Goal: Task Accomplishment & Management: Manage account settings

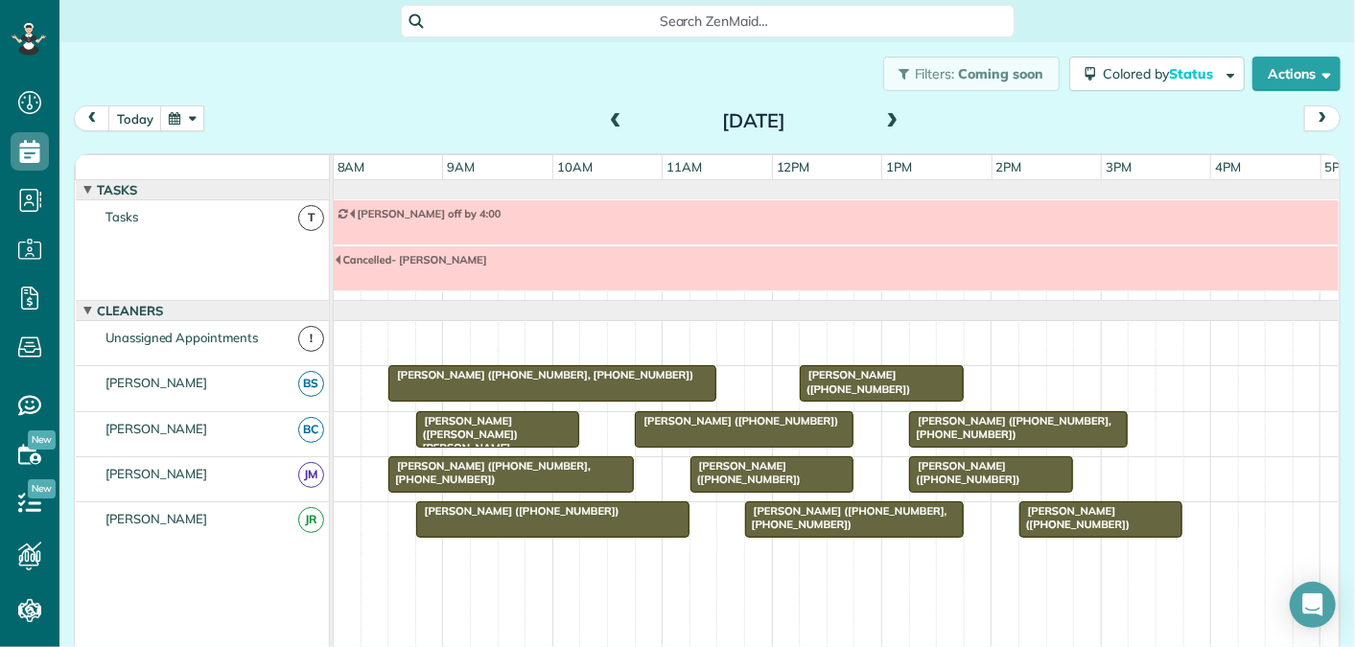
scroll to position [8, 8]
click at [612, 113] on span at bounding box center [615, 121] width 21 height 17
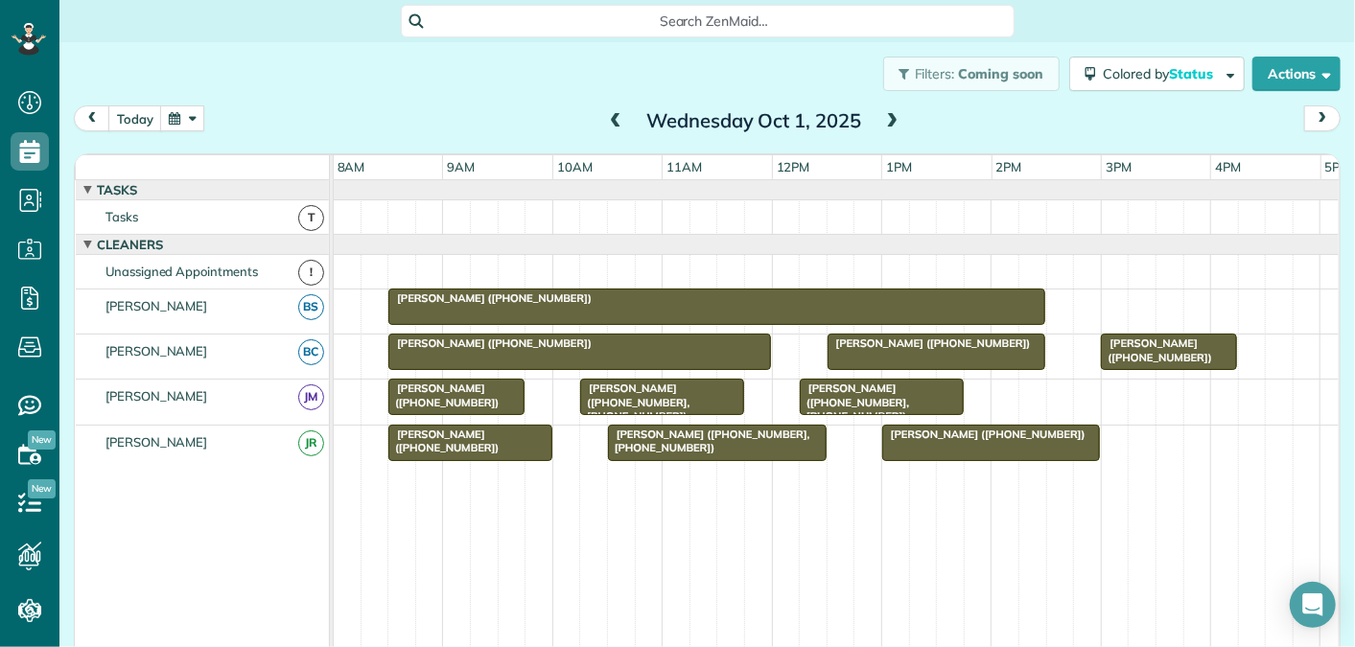
click at [473, 305] on div at bounding box center [716, 307] width 655 height 35
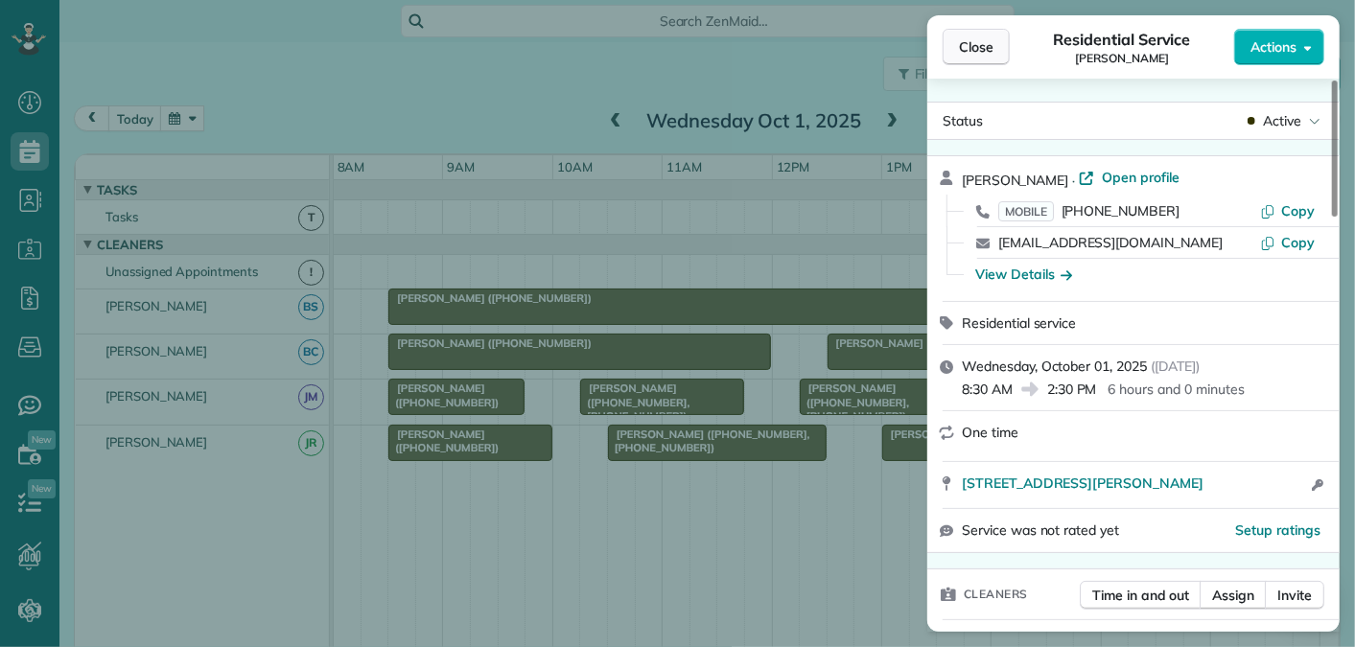
click at [982, 57] on button "Close" at bounding box center [975, 47] width 67 height 36
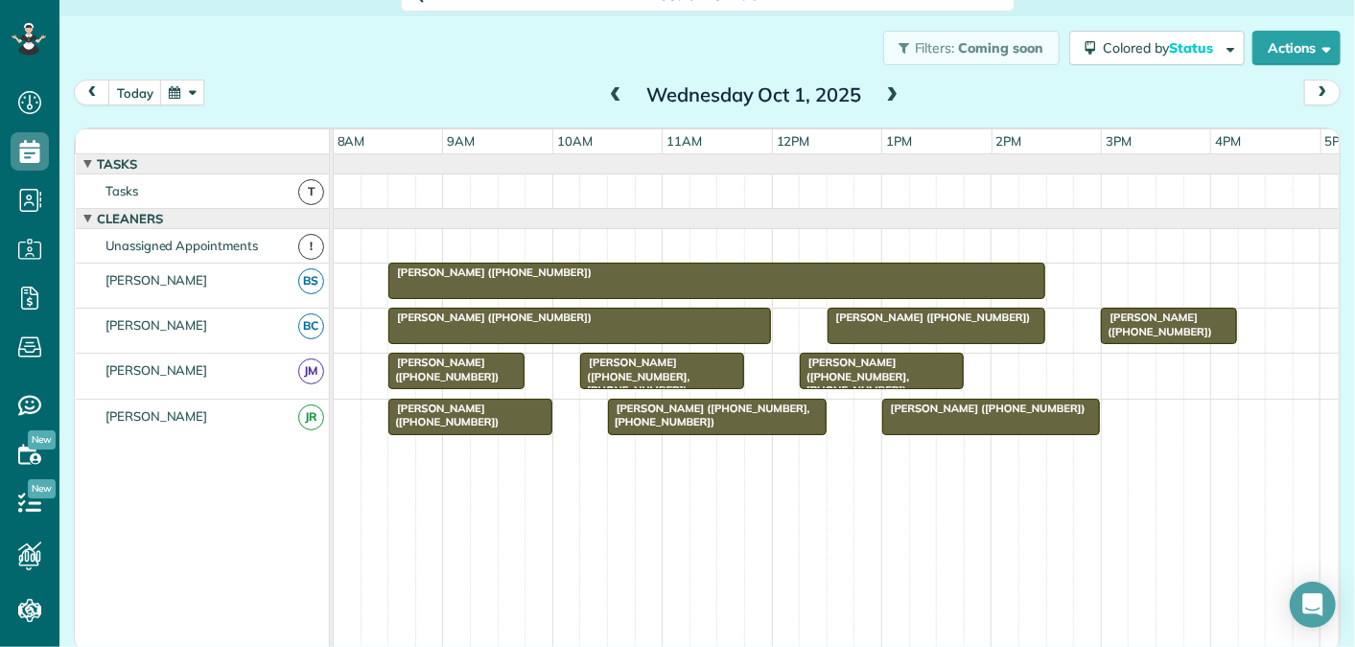
scroll to position [31, 0]
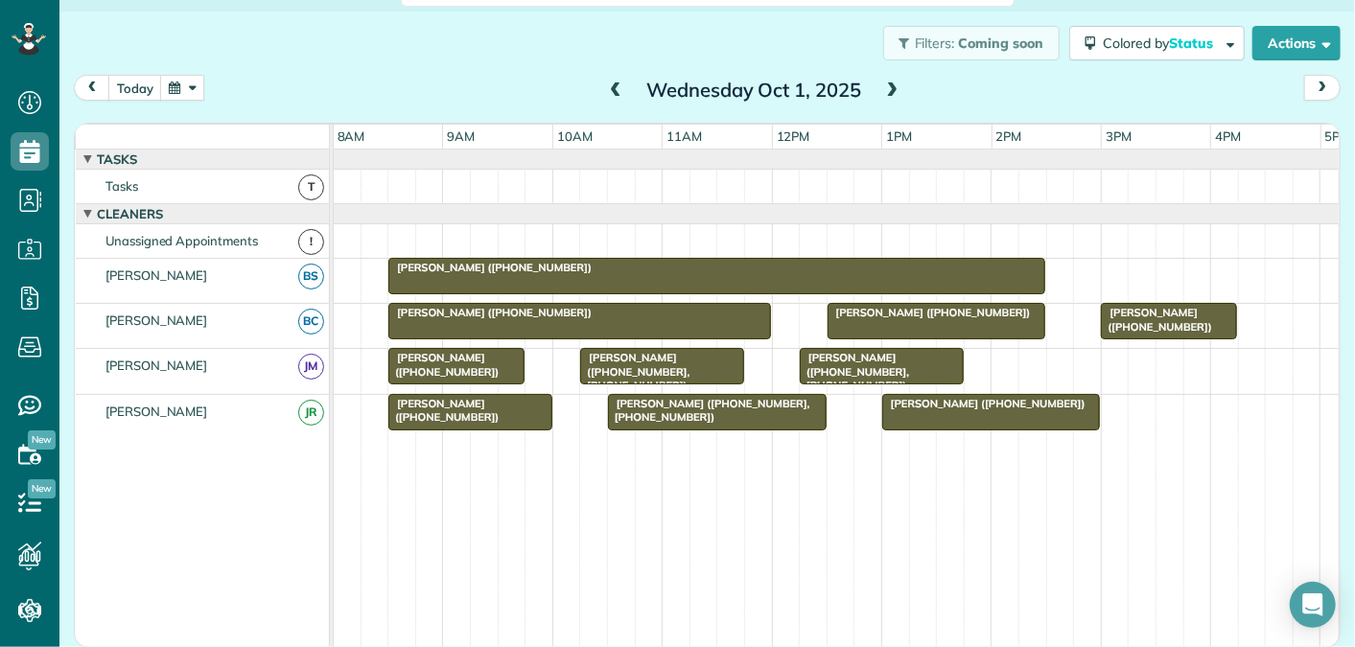
click at [887, 88] on span at bounding box center [892, 90] width 21 height 17
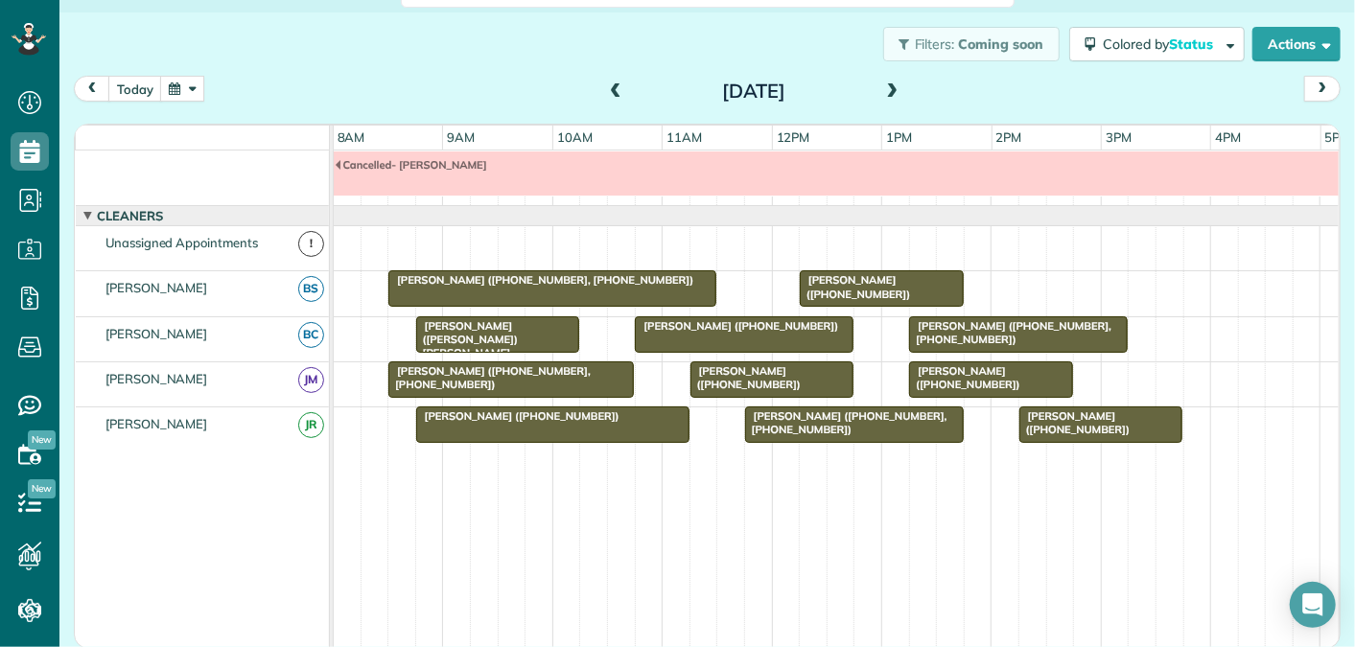
scroll to position [0, 0]
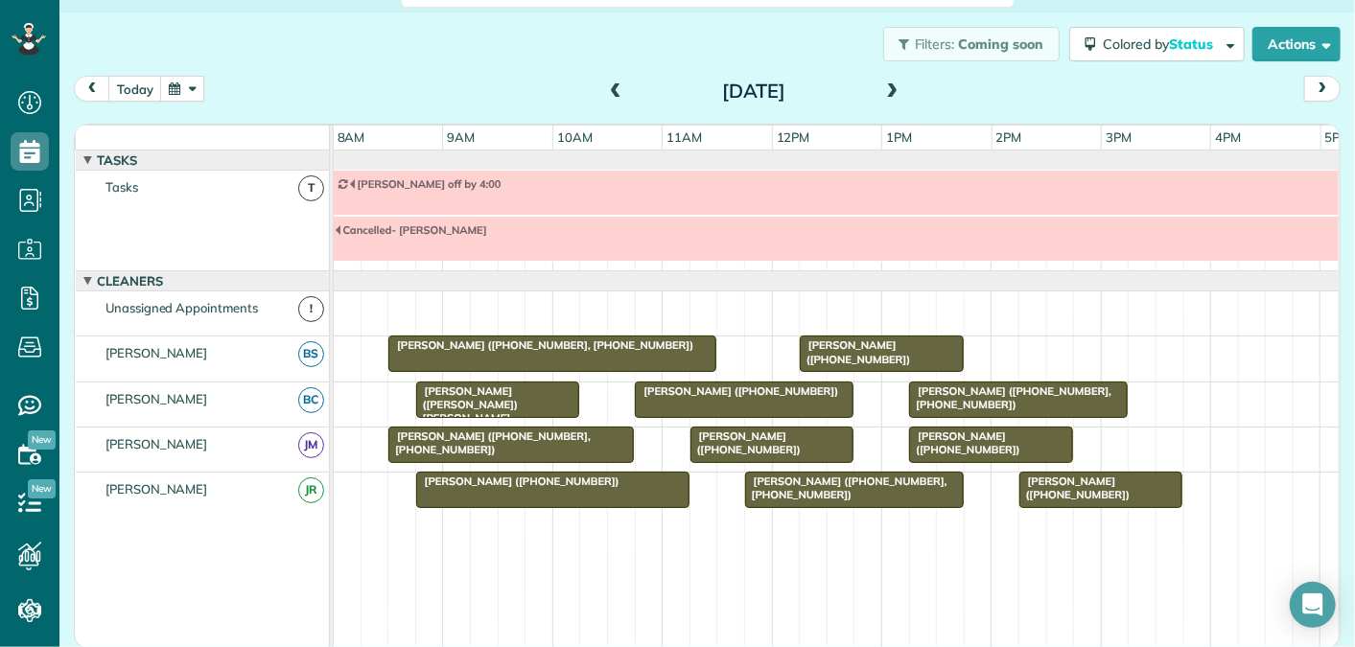
click at [618, 91] on span at bounding box center [615, 91] width 21 height 17
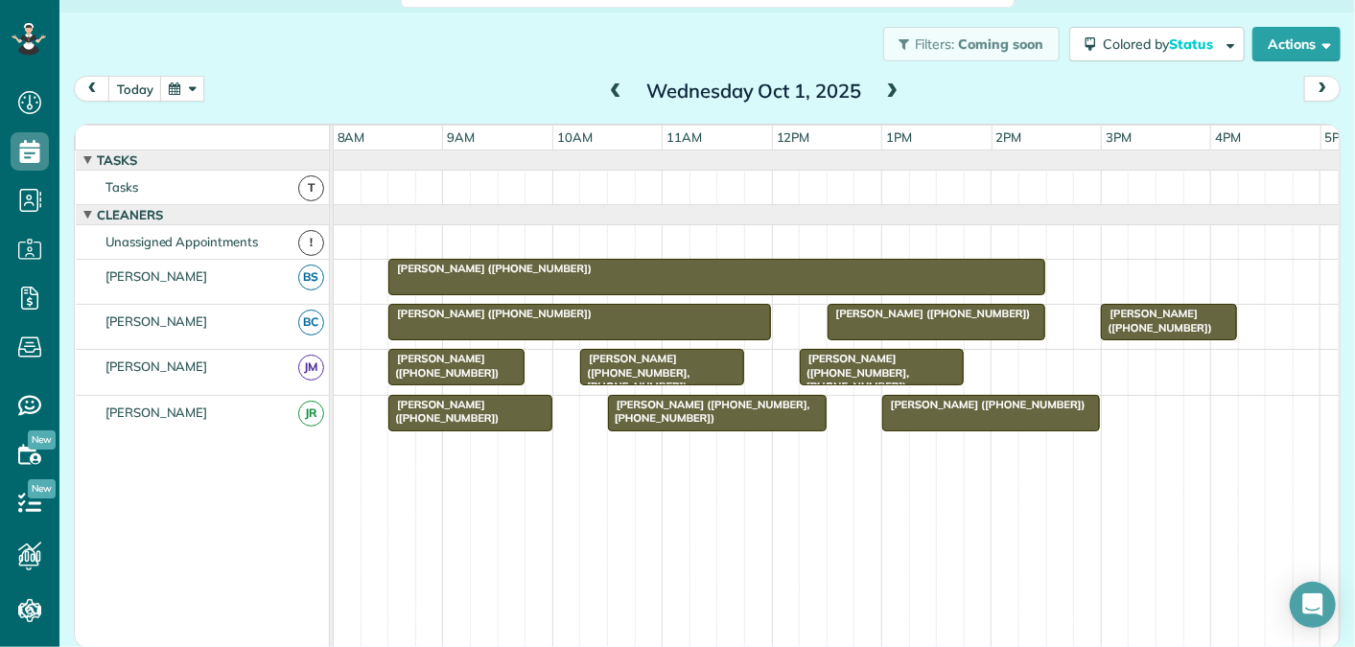
click at [470, 271] on div at bounding box center [716, 277] width 655 height 35
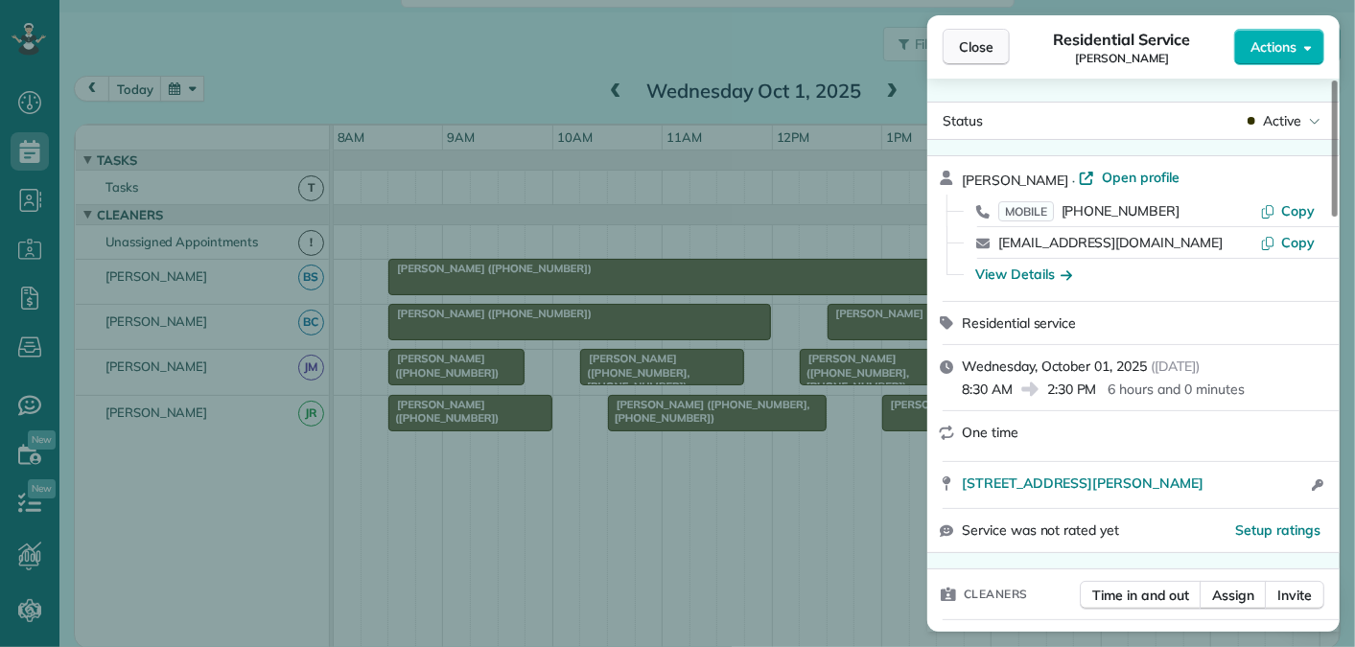
click at [970, 48] on span "Close" at bounding box center [976, 46] width 35 height 19
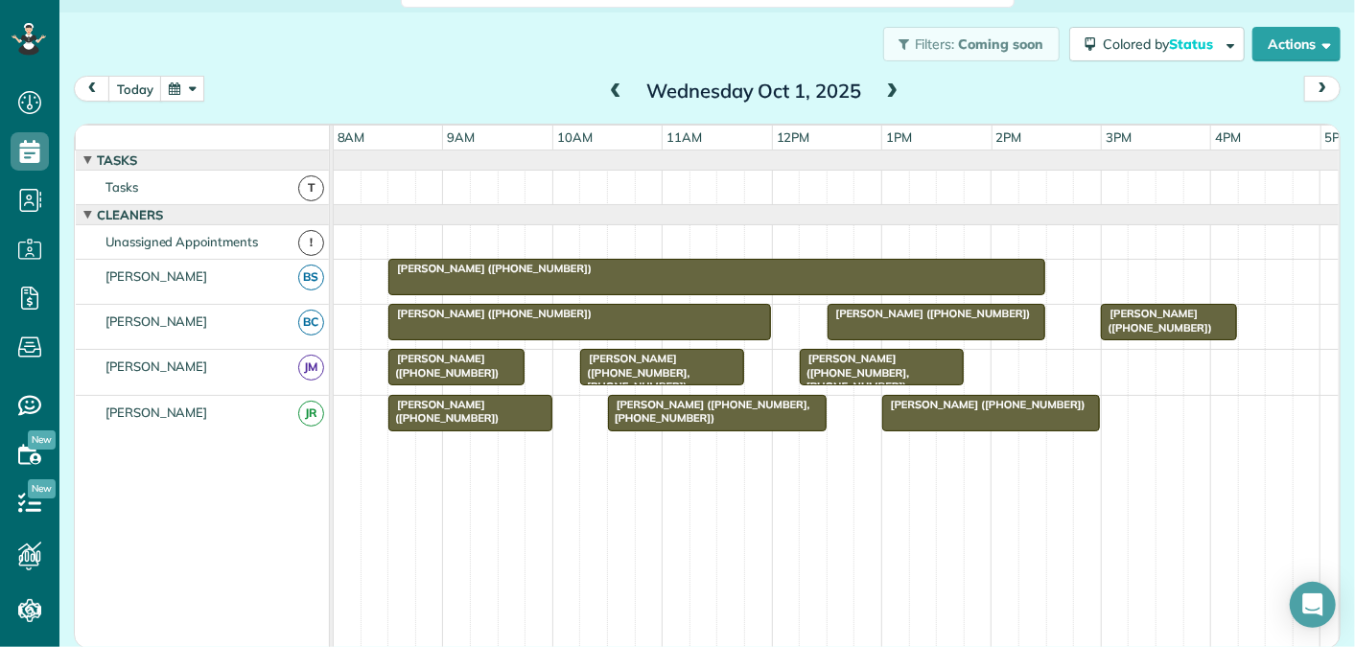
click at [899, 89] on span at bounding box center [892, 91] width 21 height 17
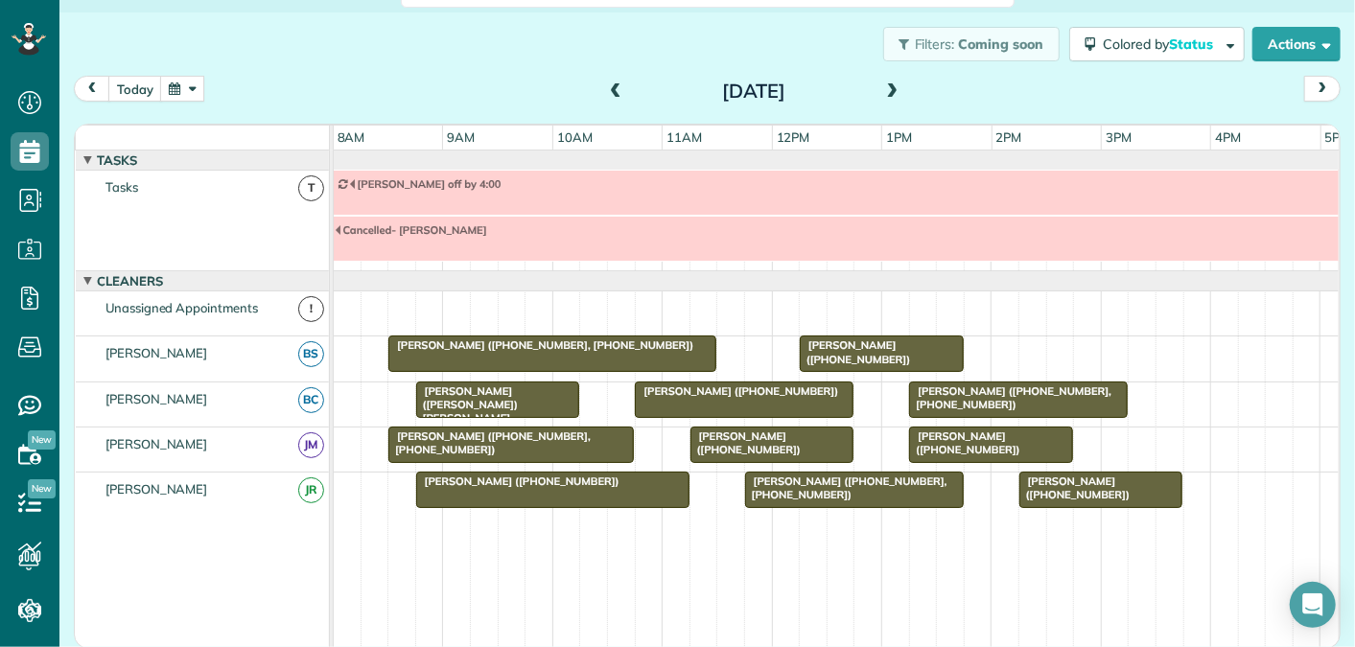
click at [893, 88] on span at bounding box center [892, 91] width 21 height 17
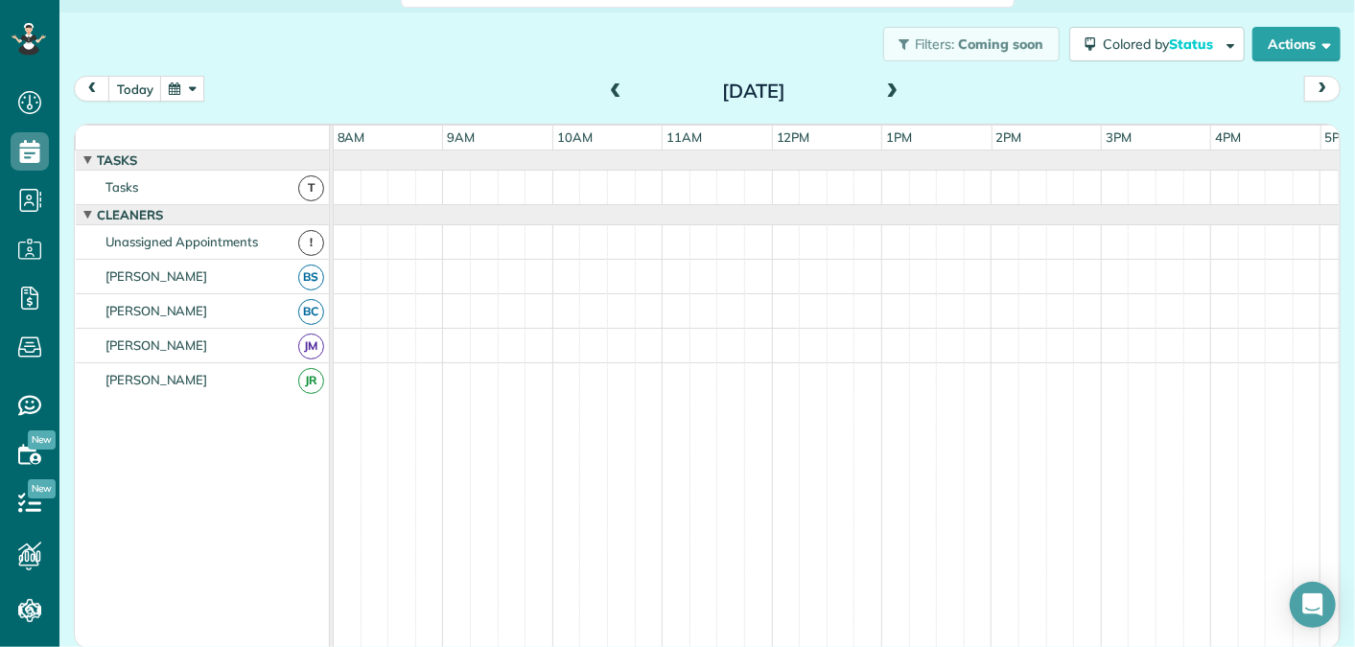
scroll to position [20, 0]
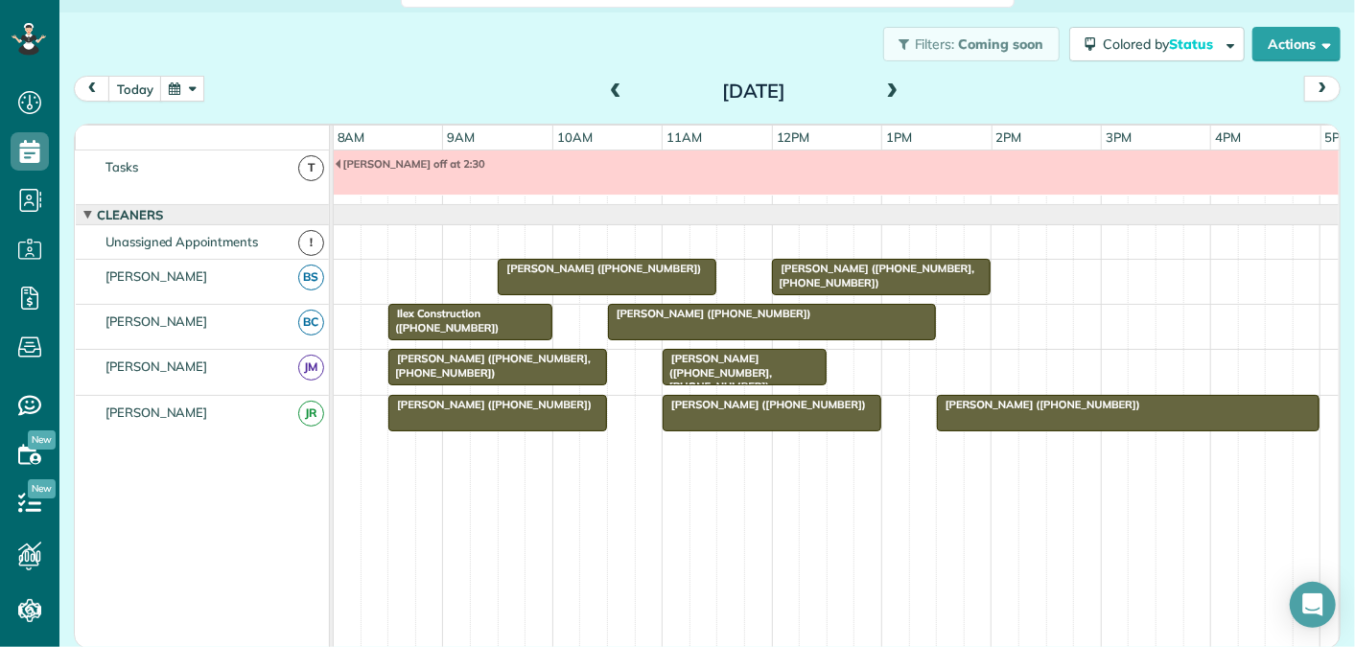
click at [612, 88] on span at bounding box center [615, 91] width 21 height 17
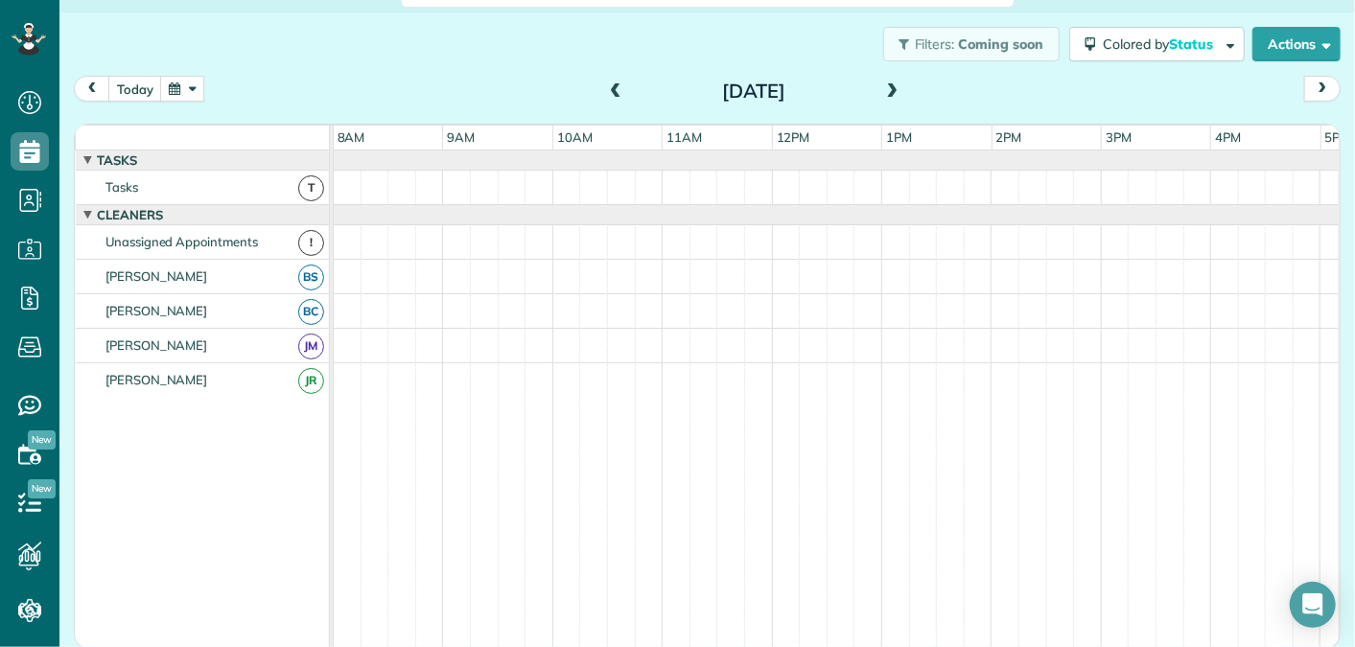
scroll to position [65, 0]
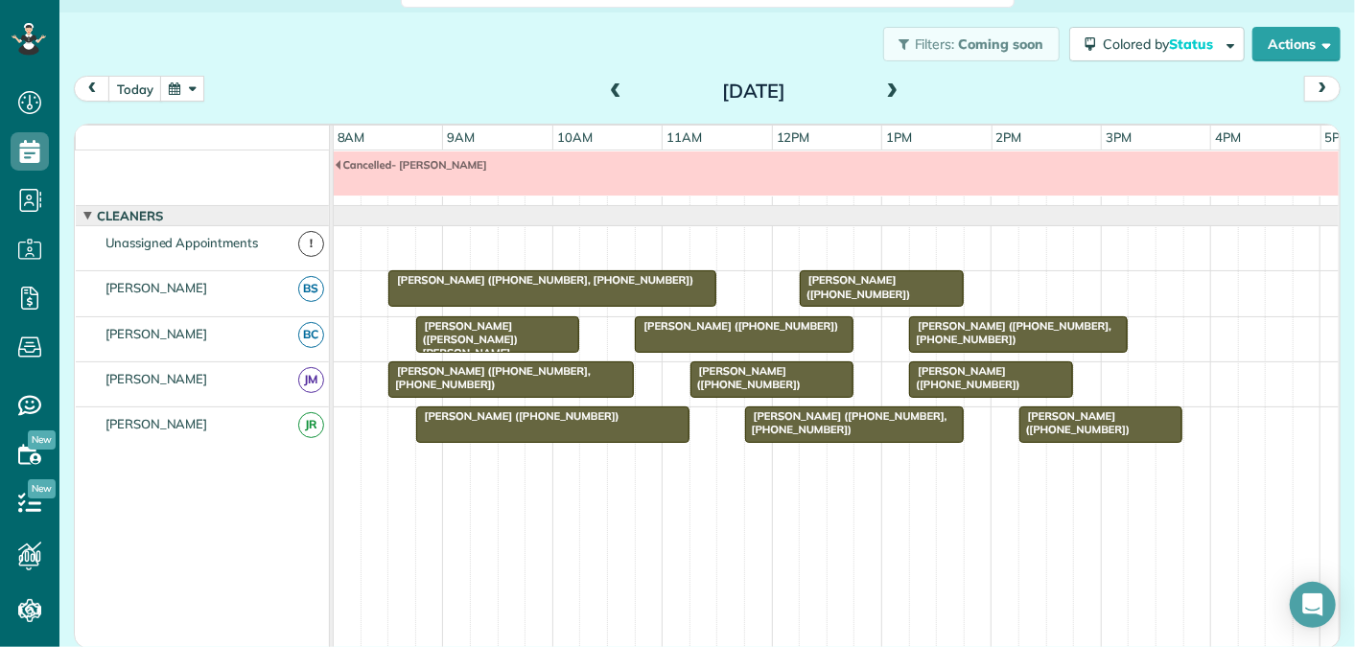
click at [612, 88] on span at bounding box center [615, 91] width 21 height 17
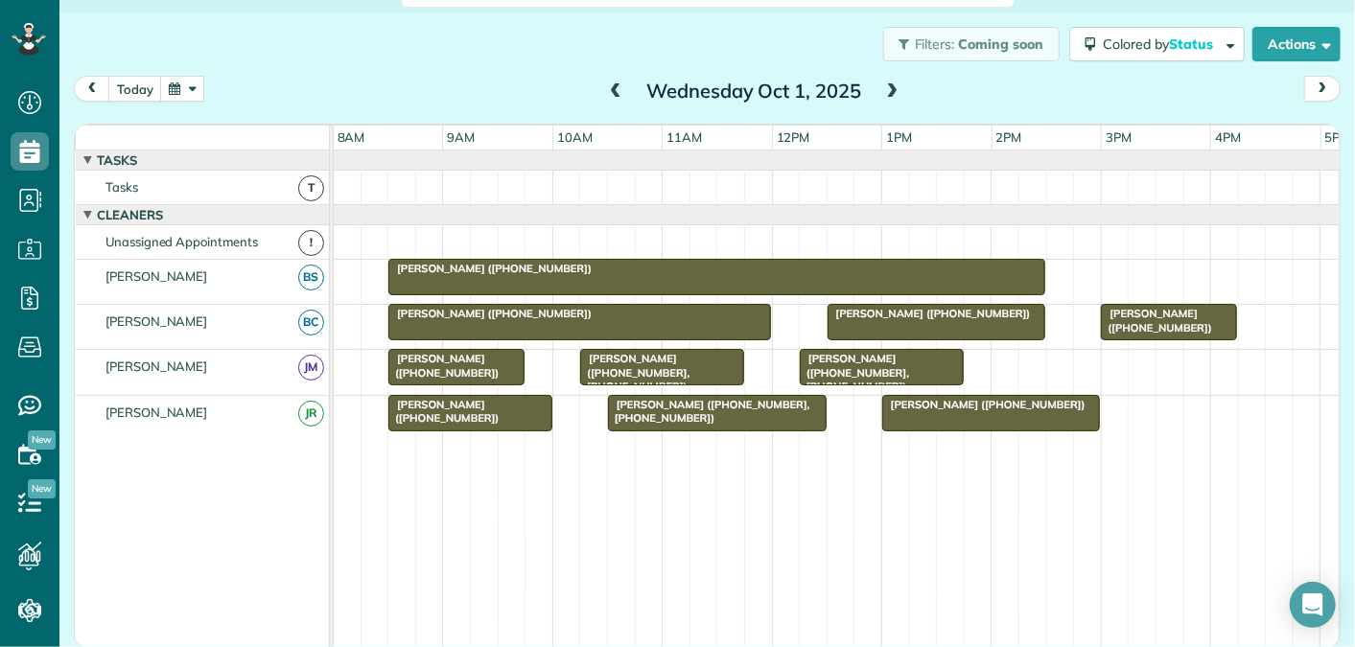
click at [894, 93] on span at bounding box center [892, 91] width 21 height 17
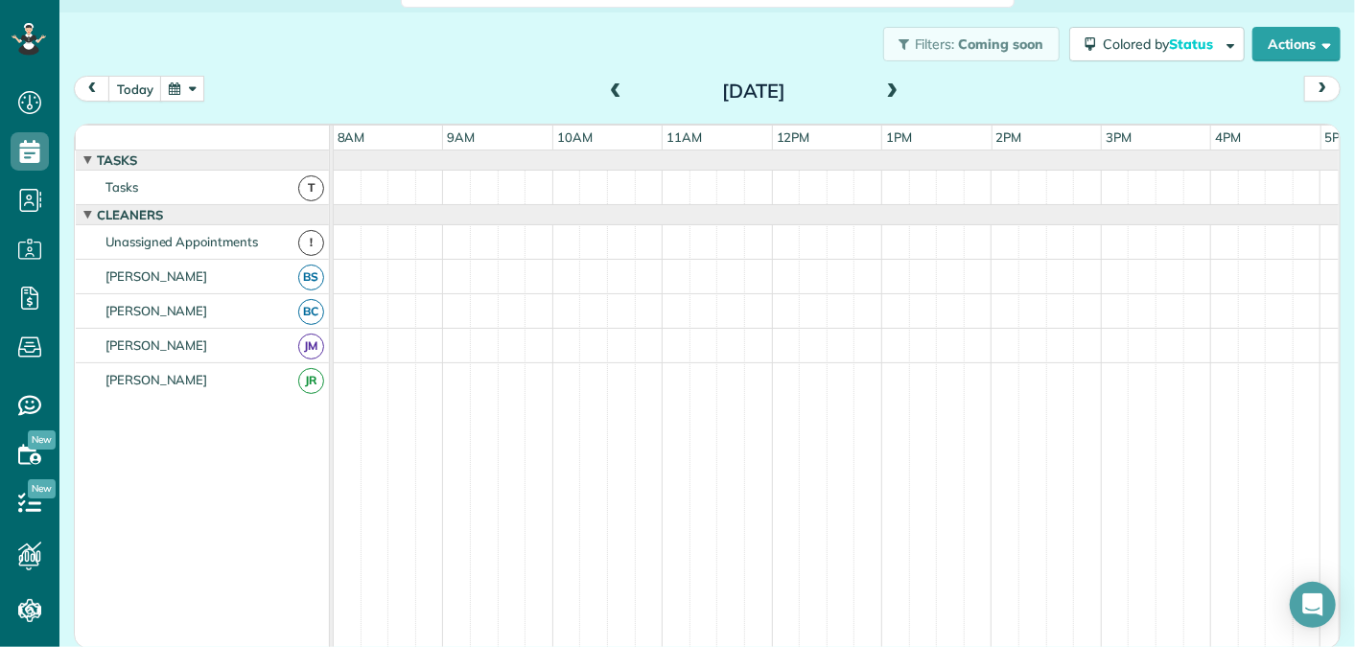
scroll to position [65, 0]
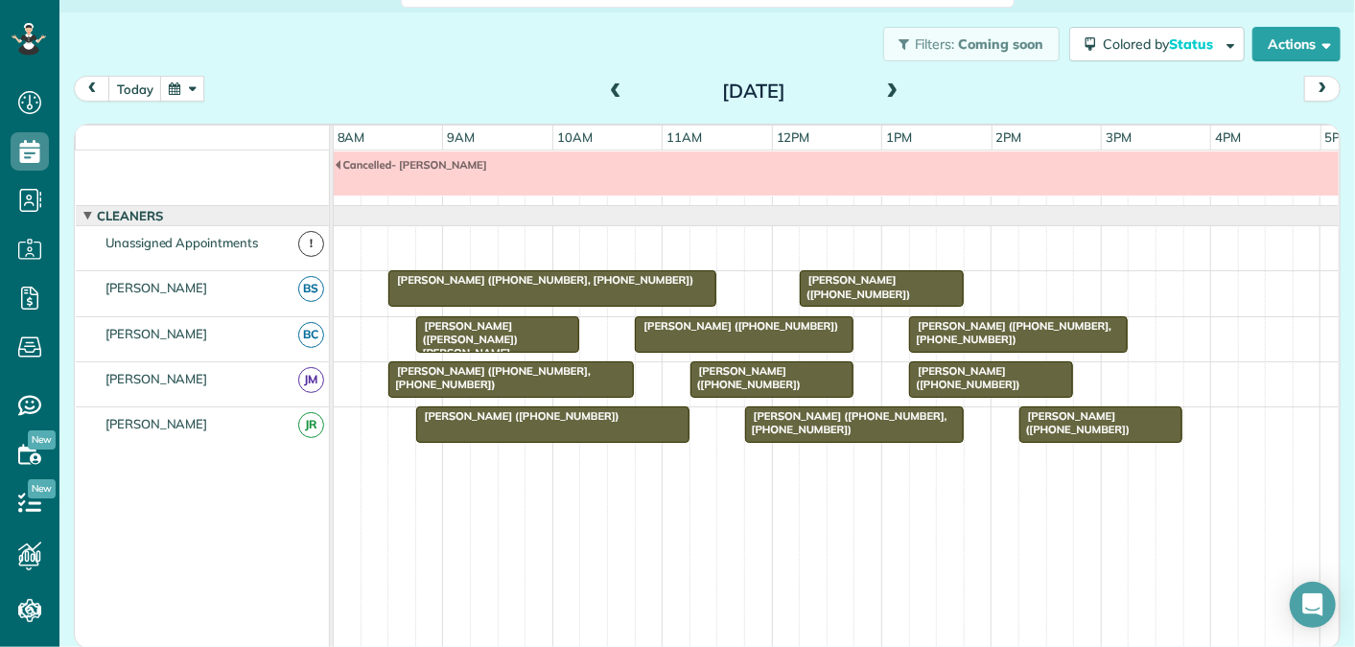
click at [894, 93] on span at bounding box center [892, 91] width 21 height 17
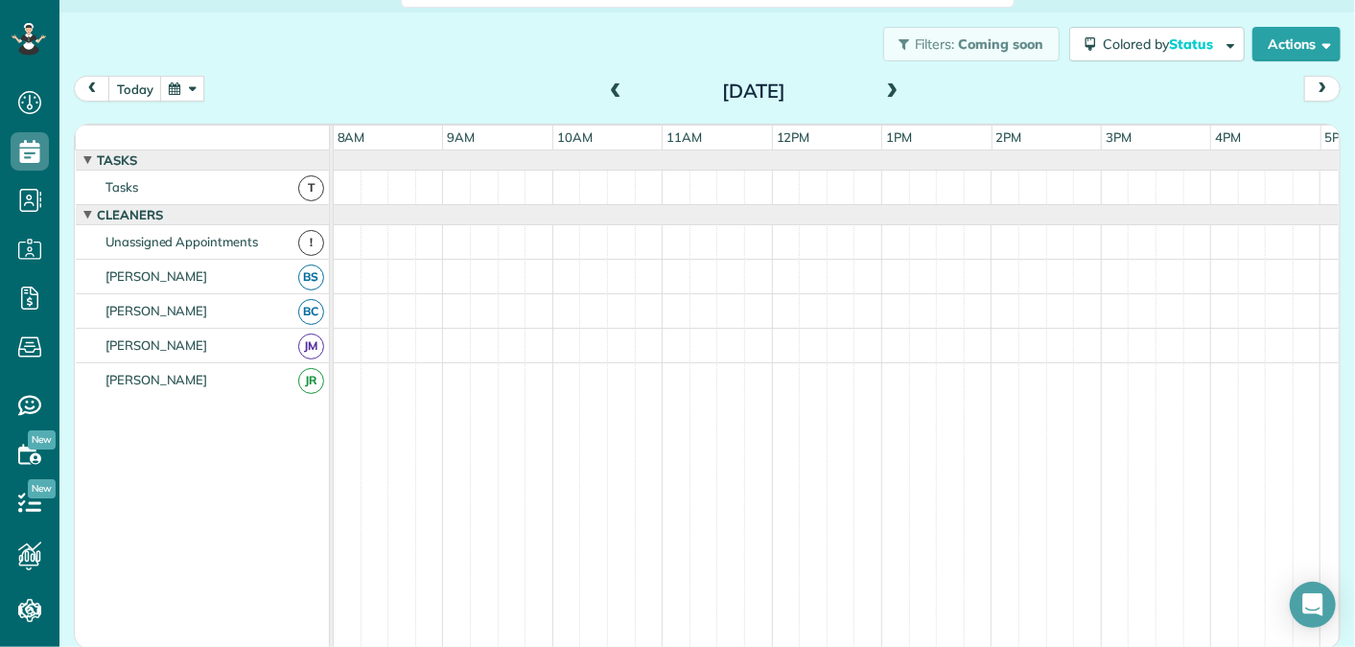
scroll to position [20, 0]
